Goal: Transaction & Acquisition: Purchase product/service

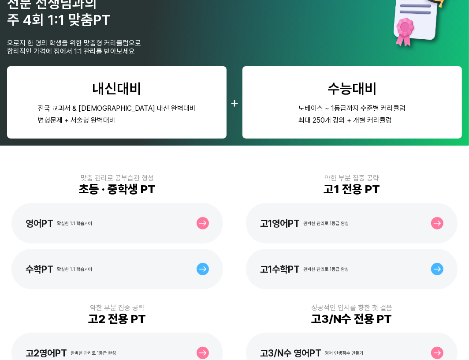
scroll to position [80, 0]
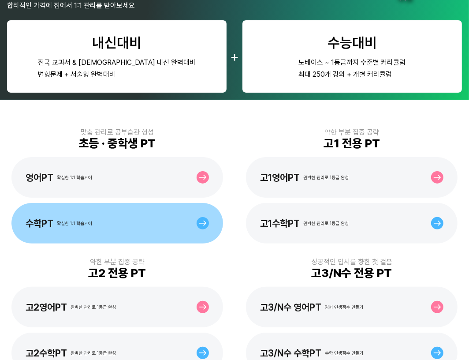
click at [123, 229] on div "수학PT 확실한 1:1 학습케어" at bounding box center [117, 223] width 212 height 41
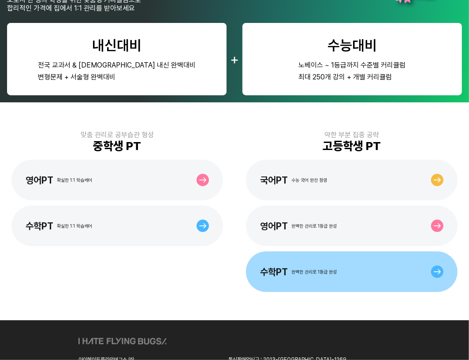
scroll to position [80, 0]
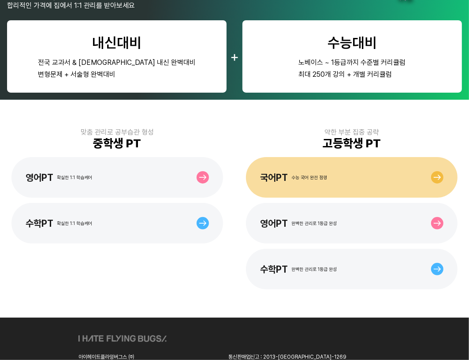
click at [276, 195] on div "국어PT 수능 국어 완전 점령" at bounding box center [352, 177] width 212 height 41
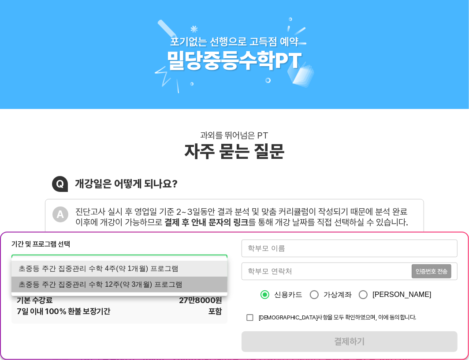
click at [152, 283] on li "초중등 주간 집중관리 수학 12주(약 3개월) 프로그램" at bounding box center [119, 285] width 216 height 16
type input "1767"
